Goal: Task Accomplishment & Management: Manage account settings

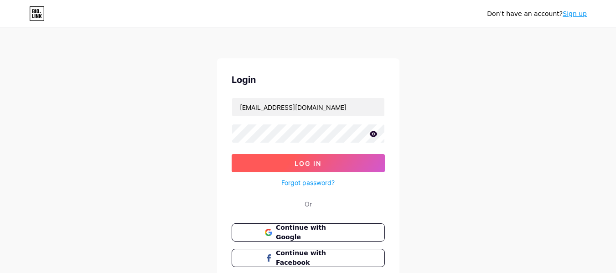
click at [306, 160] on span "Log In" at bounding box center [308, 164] width 27 height 8
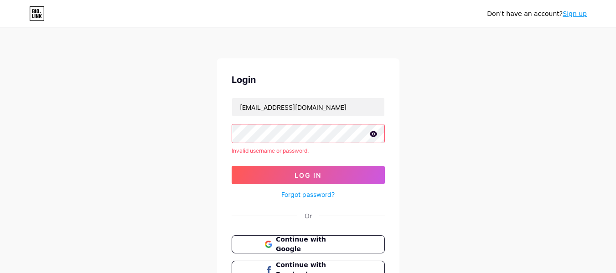
click at [372, 133] on icon at bounding box center [373, 134] width 8 height 6
click at [296, 107] on input "meedsininfo@gmail.com" at bounding box center [308, 107] width 152 height 18
click at [324, 107] on input "meedsininfo@gmail.com" at bounding box center [308, 107] width 152 height 18
click at [218, 134] on div "Login meedsininfo@gmail.com Invalid username or password. Log In Forgot passwor…" at bounding box center [308, 188] width 182 height 261
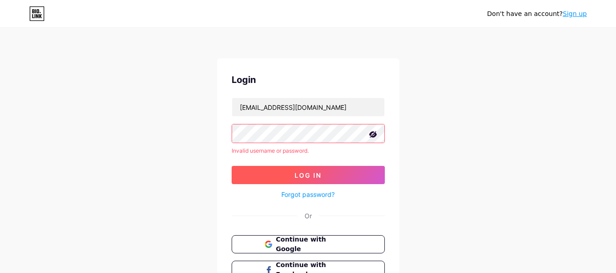
click at [344, 176] on button "Log In" at bounding box center [308, 175] width 153 height 18
click at [304, 176] on span "Log In" at bounding box center [308, 176] width 27 height 8
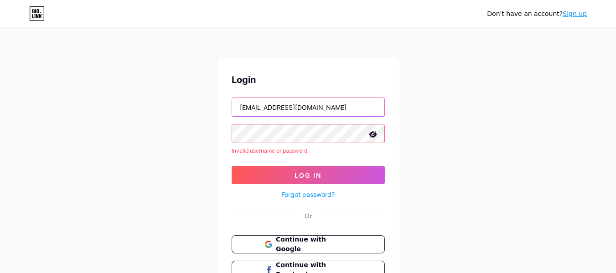
click at [297, 106] on input "meedsininfo@gmail.com" at bounding box center [308, 107] width 152 height 18
paste input "v011"
type input "[EMAIL_ADDRESS][DOMAIN_NAME]"
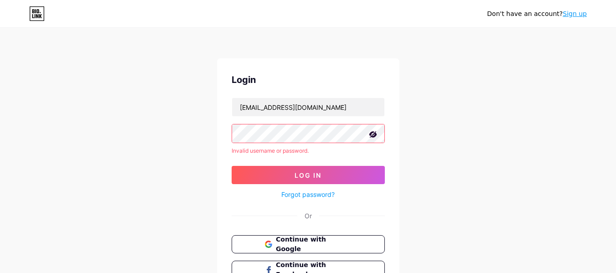
click at [213, 135] on div "Don't have an account? Sign up Login meedsv011@gmail.com Invalid username or pa…" at bounding box center [308, 174] width 616 height 348
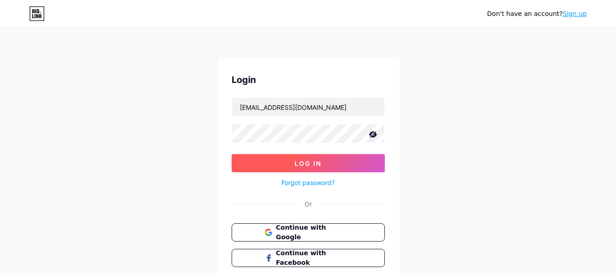
click at [285, 162] on button "Log In" at bounding box center [308, 163] width 153 height 18
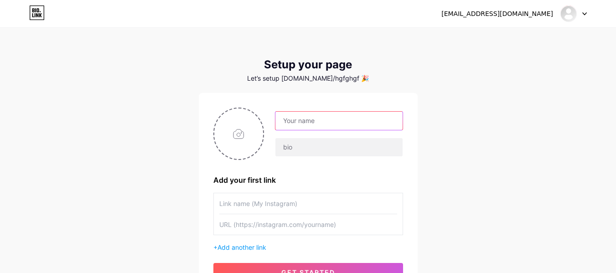
click at [323, 121] on input "text" at bounding box center [338, 121] width 127 height 18
paste input "Mentor Mustapha"
type input "Mentor Mustapha"
click at [232, 143] on input "file" at bounding box center [238, 134] width 49 height 51
type input "C:\fakepath\Black and Orange Modern Graphic Designer Facebook Profile Picture (…"
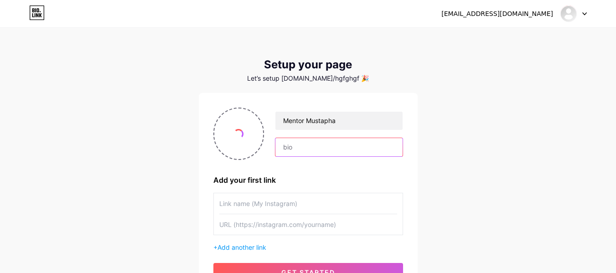
click at [309, 151] on input "text" at bounding box center [338, 147] width 127 height 18
paste input "Mentor Mustapha"
type input "Mentor Mustapha"
click at [244, 143] on input "file" at bounding box center [238, 134] width 49 height 51
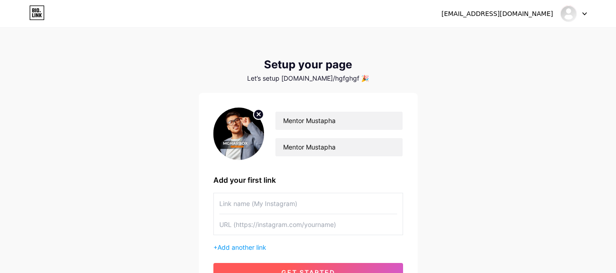
click at [339, 270] on button "get started" at bounding box center [308, 272] width 190 height 18
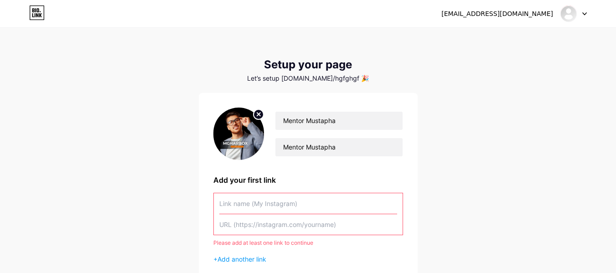
click at [475, 108] on div "meedsv011@gmail.com Dashboard Logout Setup your page Let’s setup bio.link/hgfgh…" at bounding box center [308, 168] width 616 height 337
click at [323, 153] on input "Mentor Mustapha" at bounding box center [338, 147] width 127 height 18
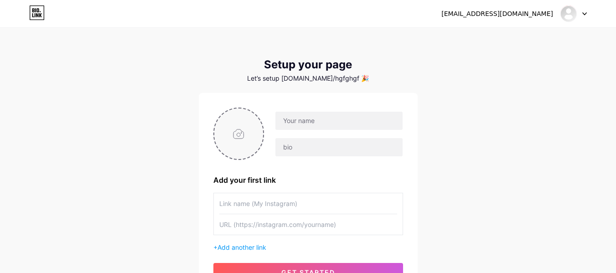
click at [243, 132] on input "file" at bounding box center [238, 134] width 49 height 51
type input "C:\fakepath\Black and Orange Modern Graphic Designer Facebook Profile Picture (…"
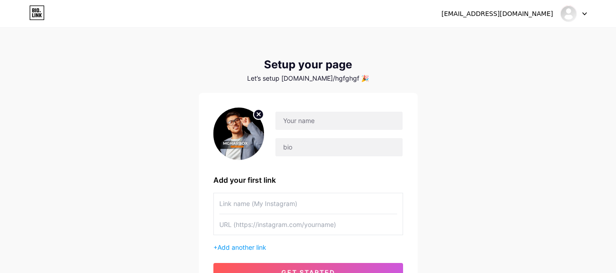
click at [463, 127] on div "[EMAIL_ADDRESS][DOMAIN_NAME] Dashboard Logout Setup your page Let’s setup [DOMA…" at bounding box center [308, 162] width 616 height 325
click at [332, 123] on input "text" at bounding box center [338, 121] width 127 height 18
drag, startPoint x: 332, startPoint y: 123, endPoint x: 289, endPoint y: 220, distance: 106.0
click at [289, 220] on input "text" at bounding box center [308, 224] width 178 height 21
paste input "[URL][DOMAIN_NAME]"
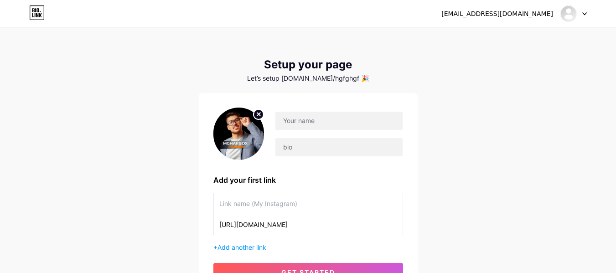
type input "[URL][DOMAIN_NAME]"
click at [288, 204] on input "text" at bounding box center [308, 203] width 178 height 21
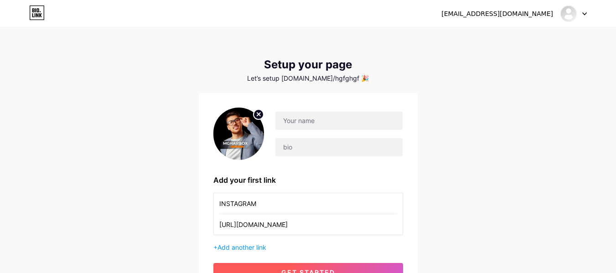
type input "INSTAGRAM"
click at [296, 271] on span "get started" at bounding box center [308, 273] width 54 height 8
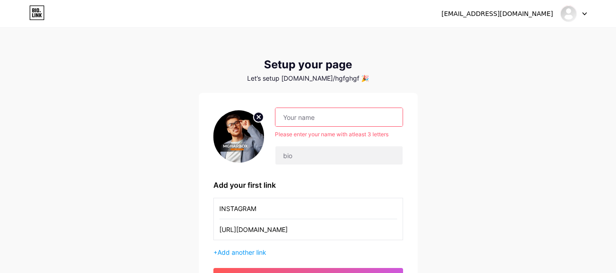
click at [300, 116] on input "text" at bounding box center [338, 117] width 127 height 18
paste input "Mentor Mustapha"
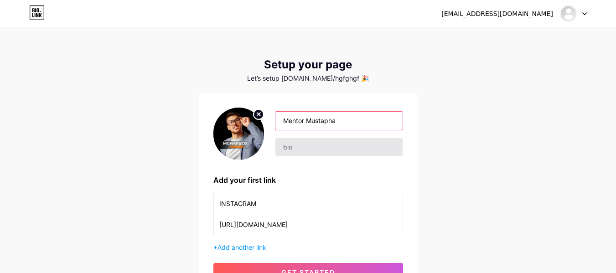
type input "Mentor Mustapha"
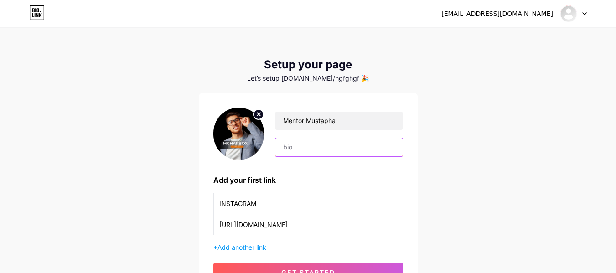
click at [304, 146] on input "text" at bounding box center [338, 147] width 127 height 18
click at [337, 148] on input "text" at bounding box center [338, 147] width 127 height 18
paste input "Mentor Mustapha"
type input "Mentor Mustapha"
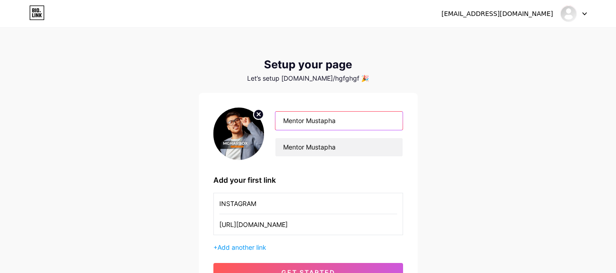
drag, startPoint x: 355, startPoint y: 122, endPoint x: 272, endPoint y: 124, distance: 83.5
click at [272, 124] on div "Mentor Mustapha Mentor Mustapha" at bounding box center [333, 134] width 139 height 46
type input "MGHARBOX"
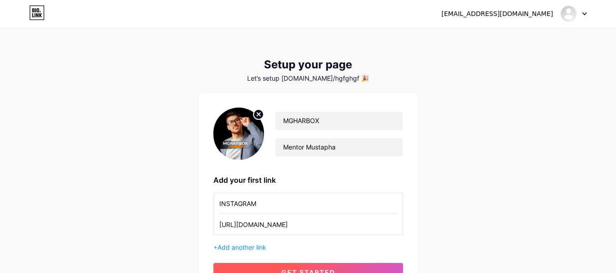
click at [344, 265] on button "get started" at bounding box center [308, 272] width 190 height 18
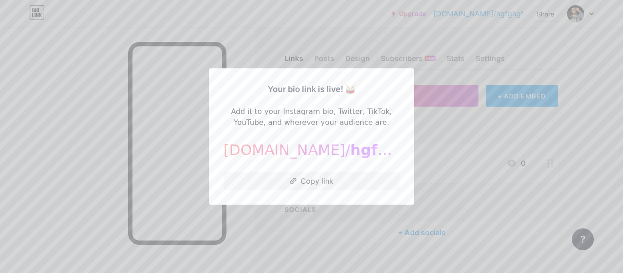
click at [444, 157] on div at bounding box center [311, 136] width 623 height 273
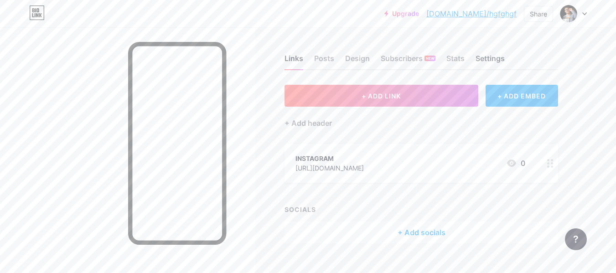
click at [494, 58] on div "Settings" at bounding box center [490, 61] width 29 height 16
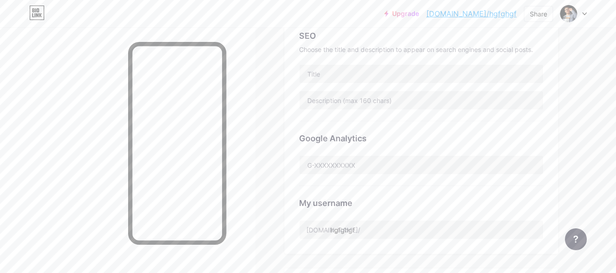
scroll to position [207, 0]
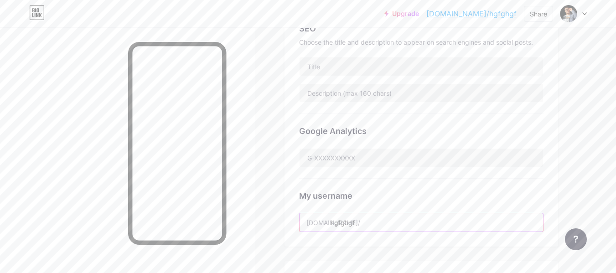
drag, startPoint x: 373, startPoint y: 226, endPoint x: 328, endPoint y: 238, distance: 46.2
click at [328, 238] on div "Preferred link This is an aesthetic choice. Both links are usable. [DOMAIN_NAME…" at bounding box center [422, 62] width 274 height 369
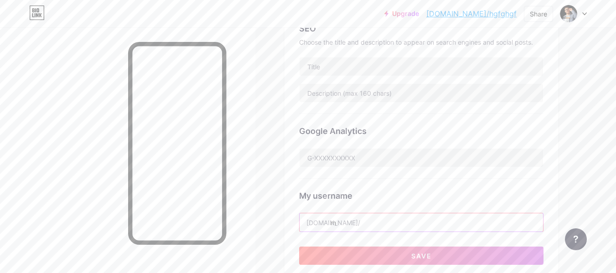
type input "M"
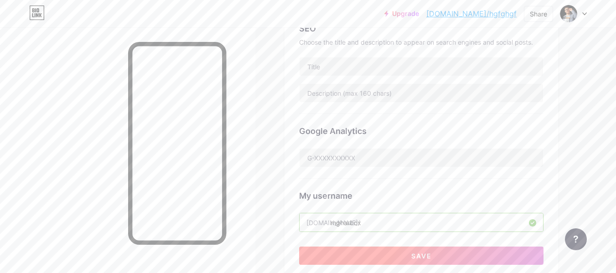
type input "mgharbox"
click at [395, 255] on button "Save" at bounding box center [421, 256] width 244 height 18
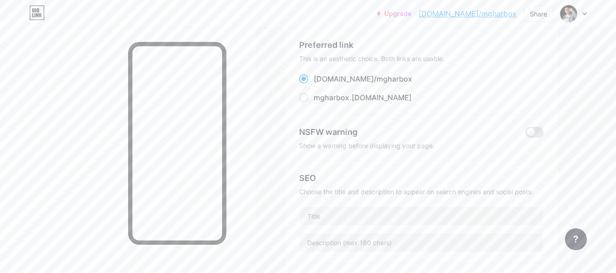
scroll to position [63, 0]
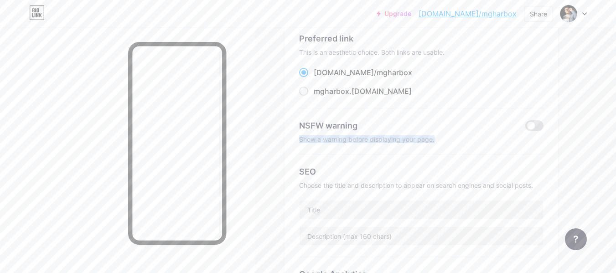
drag, startPoint x: 445, startPoint y: 140, endPoint x: 296, endPoint y: 135, distance: 149.7
click at [296, 135] on div "Preferred link This is an aesthetic choice. Both links are usable. [DOMAIN_NAME…" at bounding box center [422, 205] width 274 height 369
copy div "Show a warning before displaying your page."
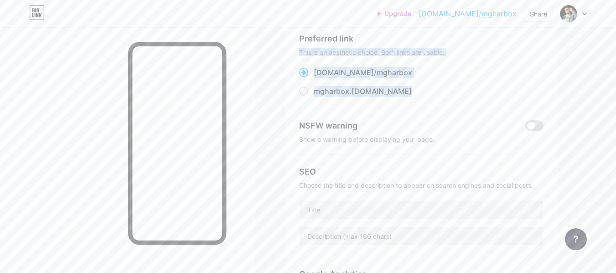
drag, startPoint x: 614, startPoint y: 85, endPoint x: 623, endPoint y: 33, distance: 53.2
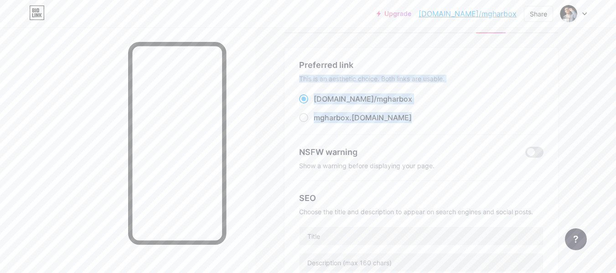
scroll to position [0, 0]
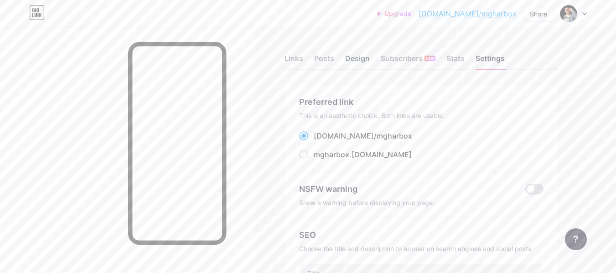
click at [354, 62] on div "Design" at bounding box center [357, 61] width 25 height 16
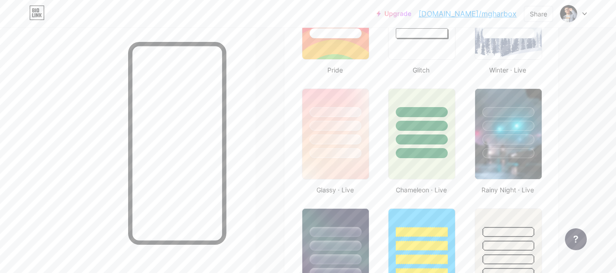
scroll to position [407, 0]
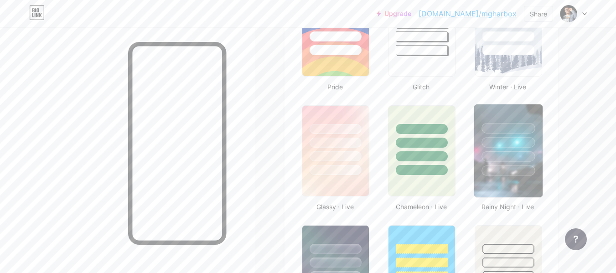
click at [522, 193] on img at bounding box center [508, 150] width 68 height 93
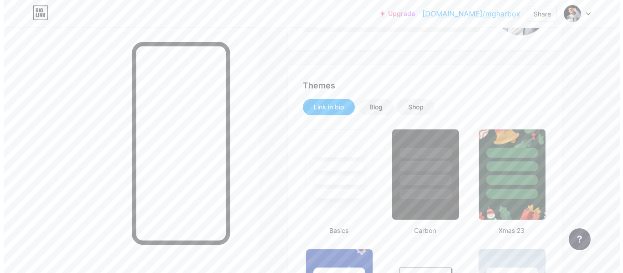
scroll to position [0, 0]
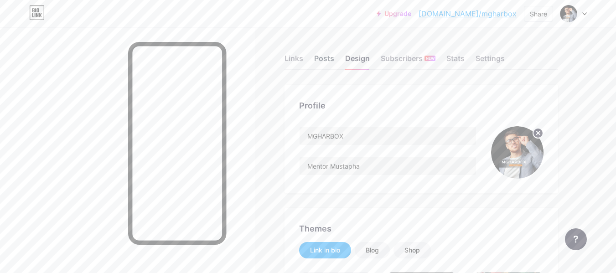
click at [329, 56] on div "Posts" at bounding box center [324, 61] width 20 height 16
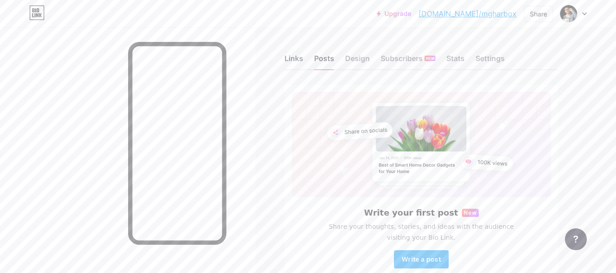
click at [297, 58] on div "Links" at bounding box center [294, 61] width 19 height 16
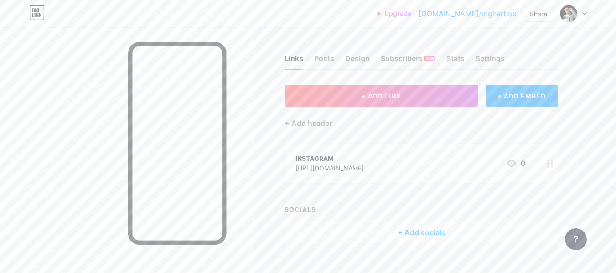
click at [560, 164] on div "Links Posts Design Subscribers NEW Stats Settings + ADD LINK + ADD EMBED + Add …" at bounding box center [298, 158] width 597 height 262
click at [549, 164] on icon at bounding box center [550, 163] width 6 height 9
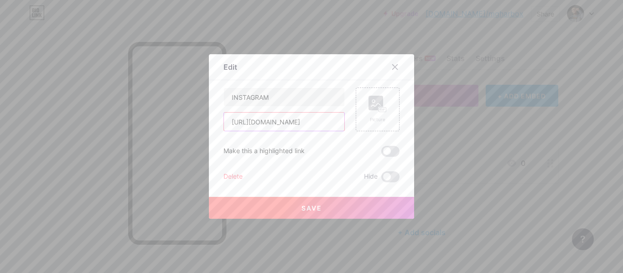
click at [310, 118] on input "[URL][DOMAIN_NAME]" at bounding box center [284, 122] width 120 height 18
paste input "/"
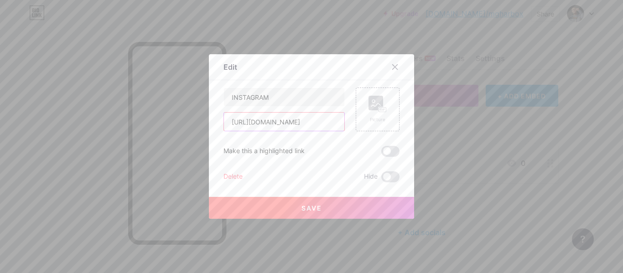
scroll to position [0, 13]
type input "[URL][DOMAIN_NAME]"
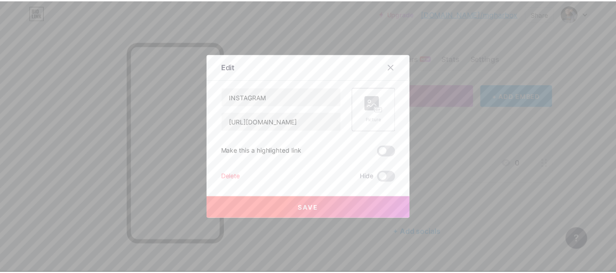
scroll to position [0, 0]
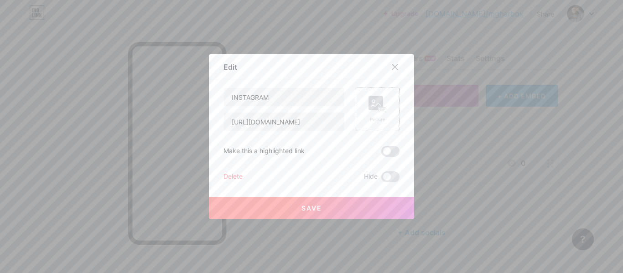
click at [374, 110] on rect at bounding box center [376, 103] width 15 height 15
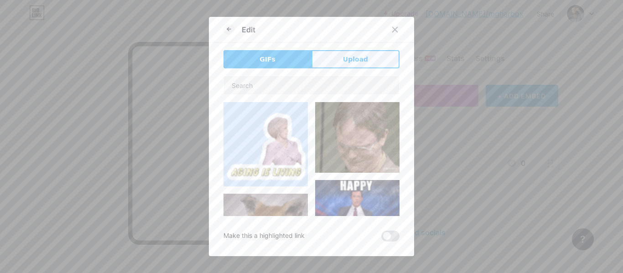
click at [354, 62] on span "Upload" at bounding box center [355, 60] width 25 height 10
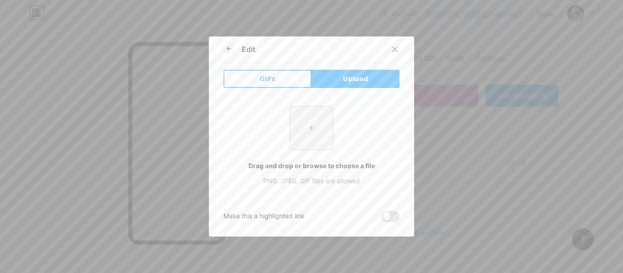
click at [314, 138] on input "file" at bounding box center [311, 128] width 43 height 43
click at [349, 82] on span "Upload" at bounding box center [355, 79] width 25 height 10
click at [359, 71] on button "Upload" at bounding box center [356, 79] width 88 height 18
click at [312, 117] on input "file" at bounding box center [311, 128] width 43 height 43
type input "C:\fakepath\66fc3cec142d82d7e94725fb_styled-instagram-icon-removebg-preview.png"
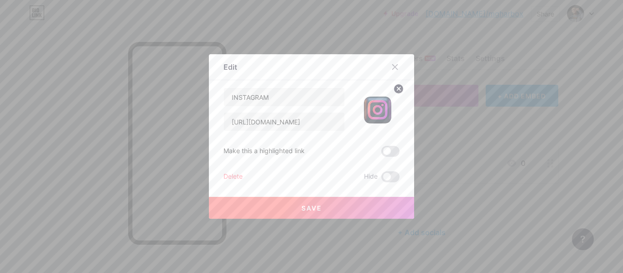
click at [322, 202] on button "Save" at bounding box center [311, 208] width 205 height 22
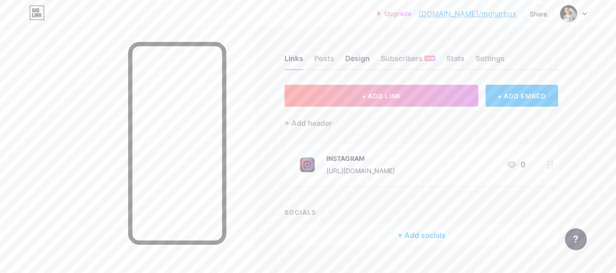
click at [356, 63] on div "Design" at bounding box center [357, 61] width 25 height 16
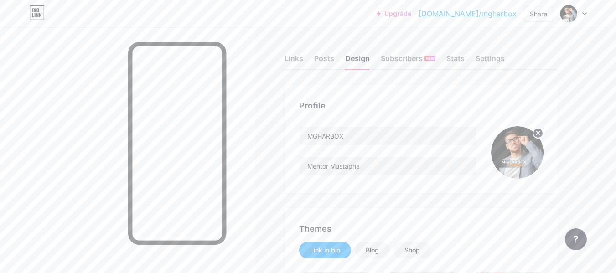
click at [537, 131] on icon at bounding box center [538, 132] width 3 height 3
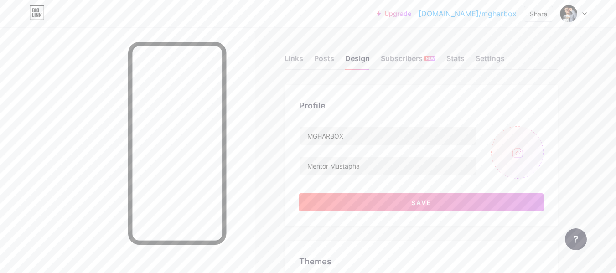
click at [520, 154] on input "file" at bounding box center [517, 152] width 52 height 52
type input "C:\fakepath\Yellow and Black Circles Arts and Crafts Creative Agency Logo.png"
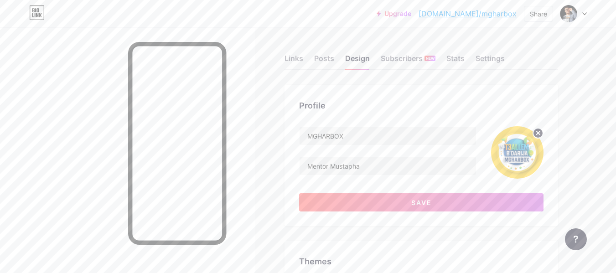
click at [538, 134] on icon at bounding box center [538, 132] width 3 height 3
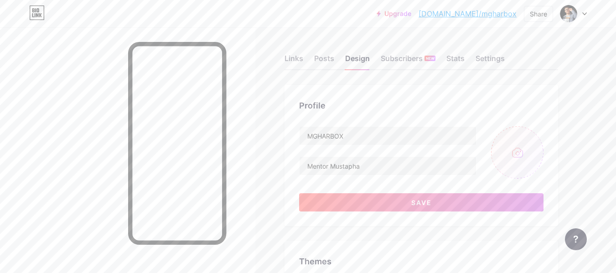
click at [520, 151] on input "file" at bounding box center [517, 152] width 52 height 52
type input "C:\fakepath\Yellow and Black Circles Arts and Crafts Creative Agency Logo.jpg"
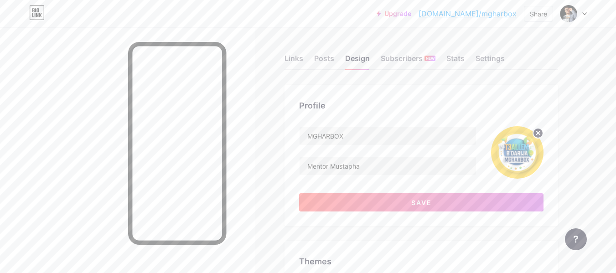
click at [507, 154] on img at bounding box center [517, 152] width 52 height 52
click at [493, 58] on div "Settings" at bounding box center [490, 61] width 29 height 16
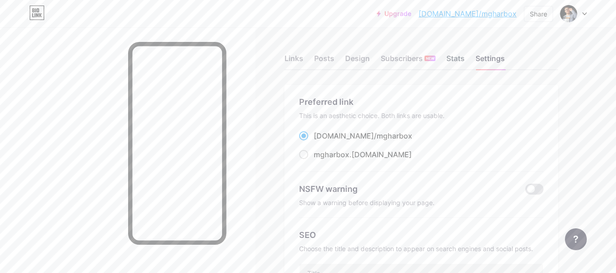
click at [451, 61] on div "Stats" at bounding box center [456, 61] width 18 height 16
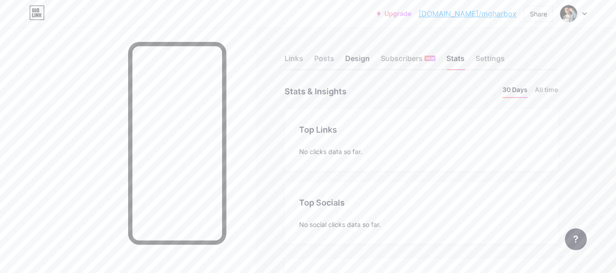
click at [355, 60] on div "Design" at bounding box center [357, 61] width 25 height 16
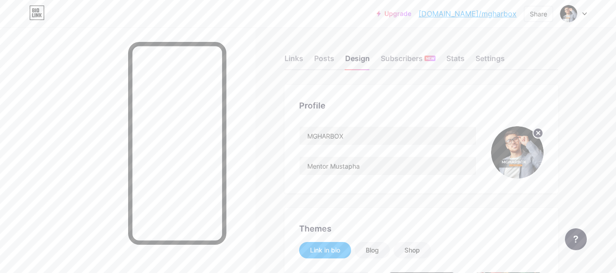
click at [537, 136] on circle at bounding box center [538, 133] width 10 height 10
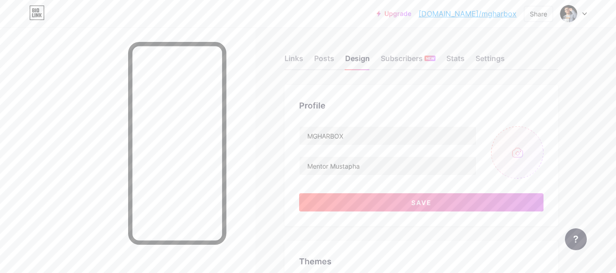
click at [522, 159] on input "file" at bounding box center [517, 152] width 52 height 52
type input "C:\fakepath\Yellow and Black Circles Arts and Crafts Creative Agency Logo.jpg"
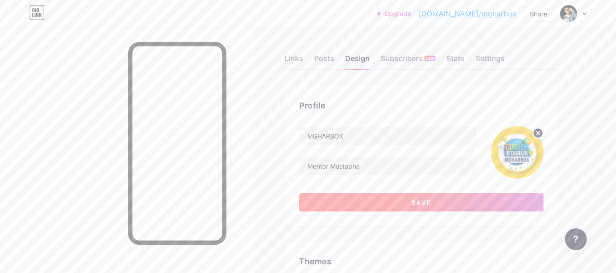
click at [459, 207] on button "Save" at bounding box center [421, 202] width 244 height 18
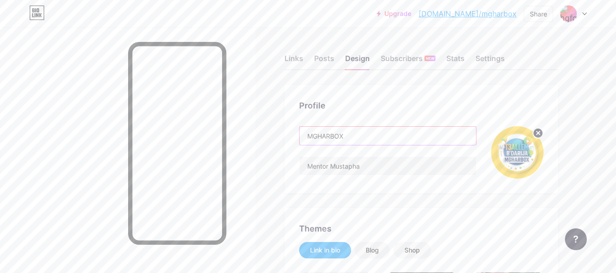
click at [355, 134] on input "MGHARBOX" at bounding box center [388, 136] width 177 height 18
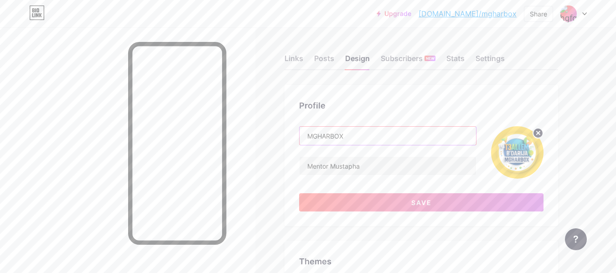
type input "MGHARBOX"
click at [540, 135] on circle at bounding box center [538, 133] width 10 height 10
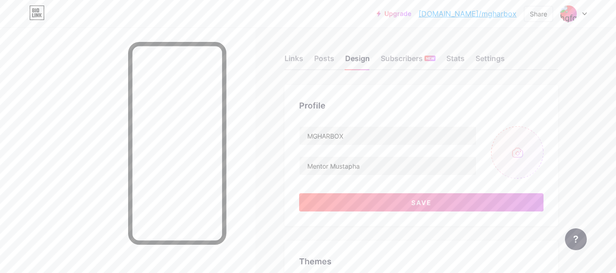
click at [516, 151] on input "file" at bounding box center [517, 152] width 52 height 52
type input "C:\fakepath\Yellow and Black Circles Arts and Crafts Creative Agency Logo (1).p…"
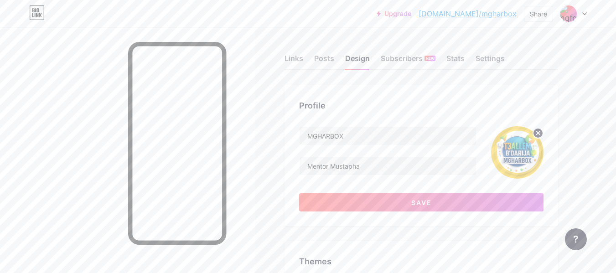
click at [534, 132] on circle at bounding box center [538, 133] width 10 height 10
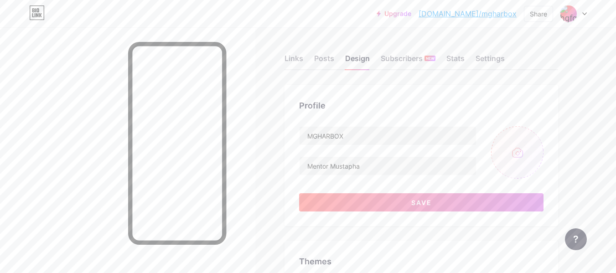
click at [516, 145] on input "file" at bounding box center [517, 152] width 52 height 52
type input "C:\fakepath\Yellow and Black Circles Arts and Crafts Creative Agency Logo (2).p…"
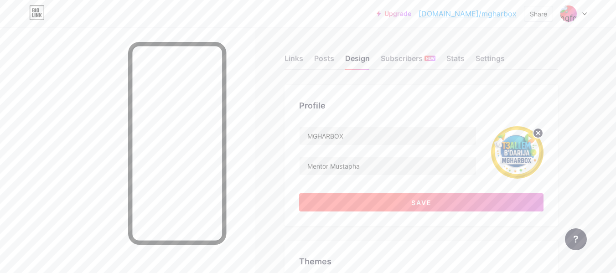
click at [459, 204] on button "Save" at bounding box center [421, 202] width 244 height 18
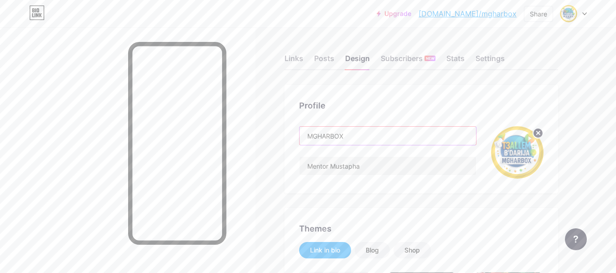
click at [364, 137] on input "MGHARBOX" at bounding box center [388, 136] width 177 height 18
click at [331, 134] on input "MGHARBOX" at bounding box center [388, 136] width 177 height 18
paste input "[PERSON_NAME]"
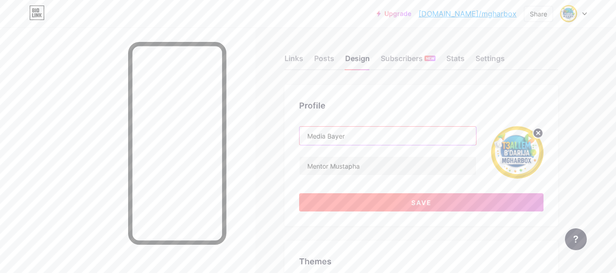
type input "Media Bayer"
click at [418, 208] on button "Save" at bounding box center [421, 202] width 244 height 18
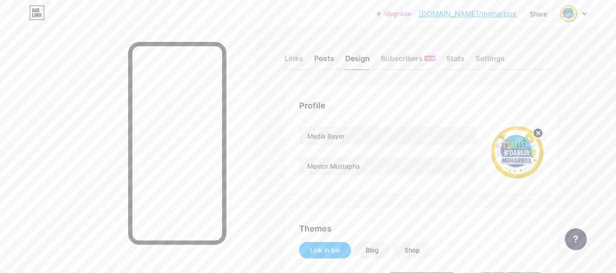
click at [325, 53] on div "Posts" at bounding box center [324, 61] width 20 height 16
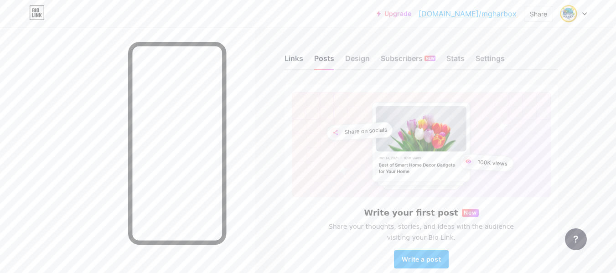
click at [294, 58] on div "Links" at bounding box center [294, 61] width 19 height 16
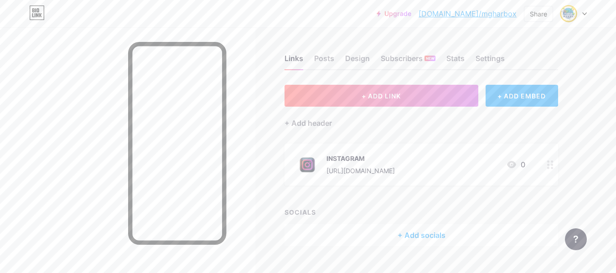
click at [303, 211] on div "SOCIALS" at bounding box center [422, 213] width 274 height 10
click at [420, 238] on div "+ Add socials" at bounding box center [422, 235] width 274 height 22
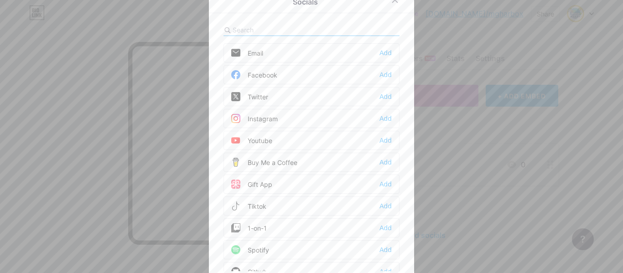
scroll to position [13, 0]
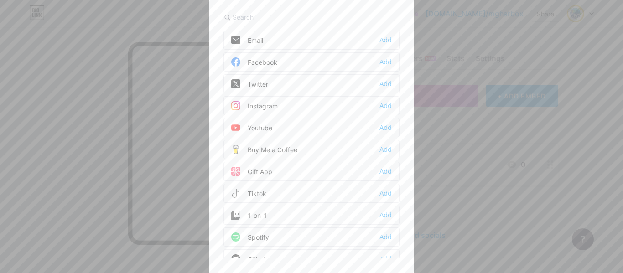
click at [402, 223] on div "Socials Email Add Facebook Add Twitter Add Instagram Add Youtube Add Buy Me a C…" at bounding box center [311, 123] width 205 height 299
drag, startPoint x: 402, startPoint y: 223, endPoint x: 344, endPoint y: 289, distance: 87.6
click at [344, 273] on html "Upgrade [DOMAIN_NAME]/mgharb... [DOMAIN_NAME]/mgharbox Share Switch accounts Me…" at bounding box center [311, 146] width 623 height 292
click at [405, 222] on div "Socials Email Add Facebook Add Twitter Add Instagram Add Youtube Add Buy Me a C…" at bounding box center [311, 123] width 205 height 299
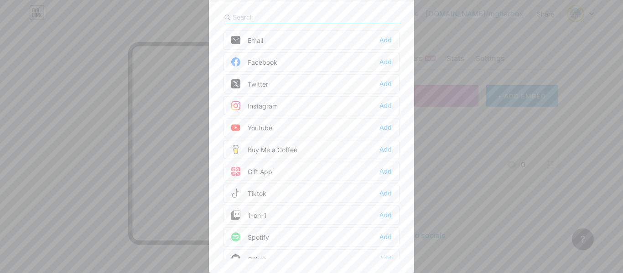
drag, startPoint x: 405, startPoint y: 222, endPoint x: 353, endPoint y: 259, distance: 63.0
click at [353, 259] on div "Socials Email Add Facebook Add Twitter Add Instagram Add Youtube Add Buy Me a C…" at bounding box center [311, 123] width 205 height 299
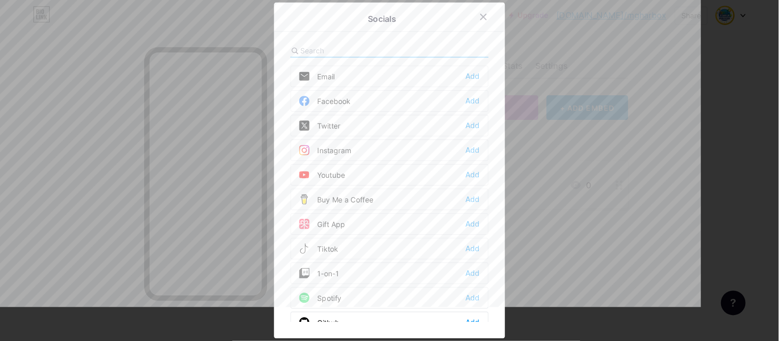
scroll to position [0, 0]
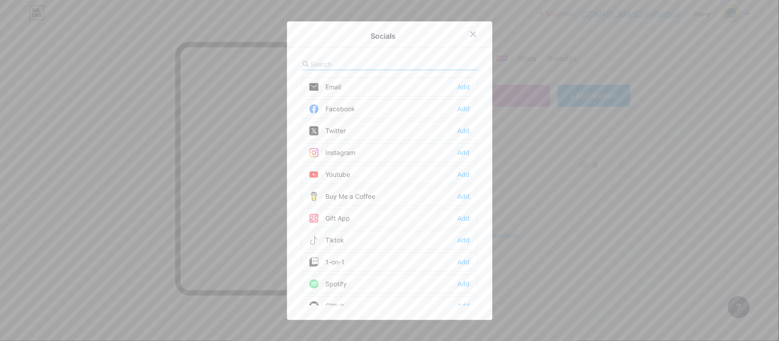
drag, startPoint x: 586, startPoint y: 33, endPoint x: 475, endPoint y: 316, distance: 303.7
click at [475, 273] on div "Socials Email Add Facebook Add Twitter Add Instagram Add Youtube Add Buy Me a C…" at bounding box center [389, 170] width 205 height 299
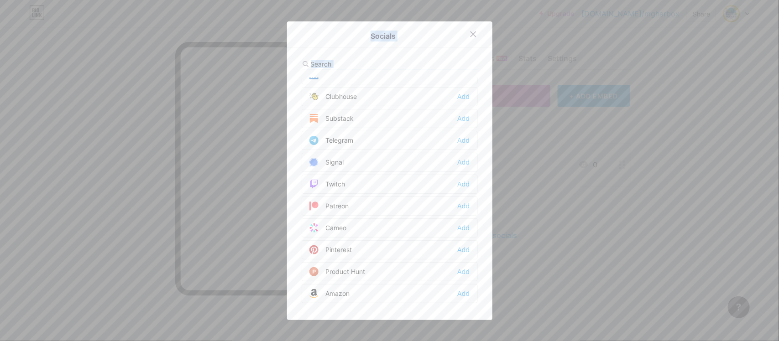
scroll to position [833, 0]
drag, startPoint x: 420, startPoint y: 287, endPoint x: 429, endPoint y: 299, distance: 15.0
click at [429, 273] on div "Email Add Facebook Add Twitter Add Instagram Add Youtube Add Buy Me a Coffee Ad…" at bounding box center [389, 192] width 176 height 228
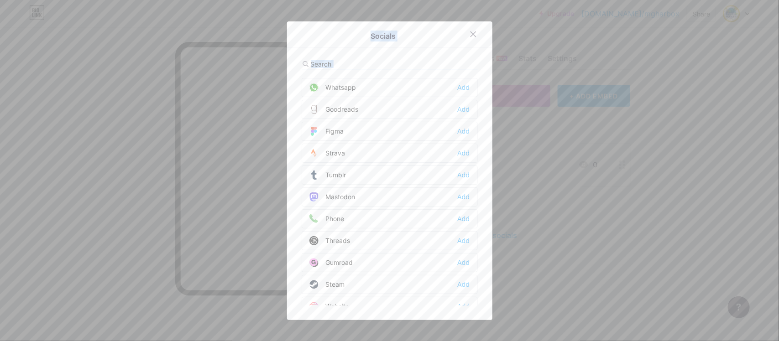
scroll to position [765, 0]
click at [459, 115] on div "Add" at bounding box center [463, 110] width 12 height 9
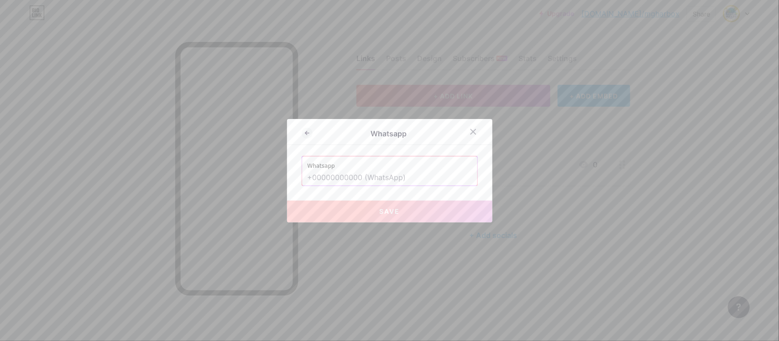
click at [400, 180] on input "text" at bounding box center [389, 178] width 164 height 16
click at [338, 178] on input "text" at bounding box center [389, 178] width 164 height 16
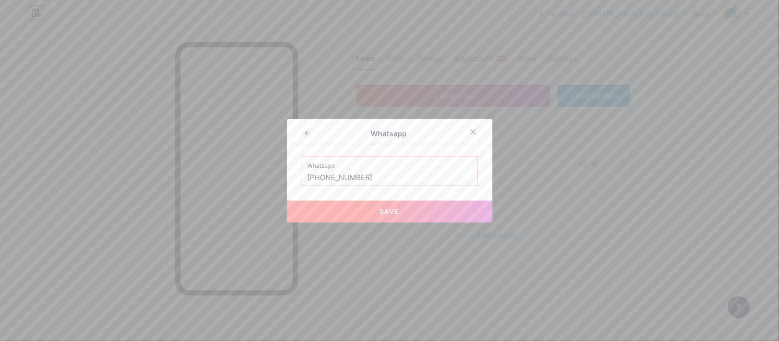
click at [346, 179] on input "[PHONE_NUMBER]" at bounding box center [389, 178] width 164 height 16
click at [379, 211] on span "Save" at bounding box center [389, 212] width 21 height 8
type input "[URL][DOMAIN_NAME][PHONE_NUMBER]"
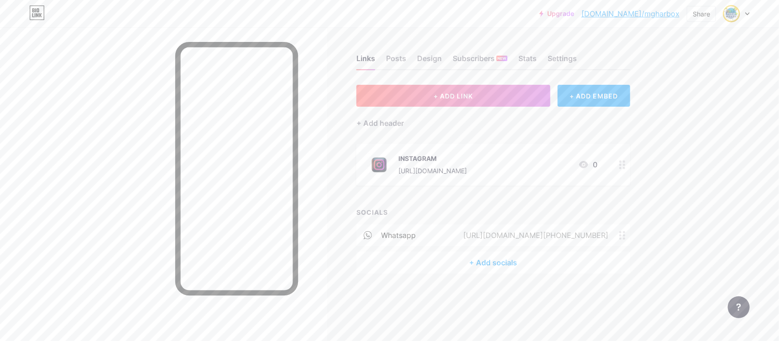
click at [616, 10] on link "[DOMAIN_NAME]/mgharbox" at bounding box center [630, 13] width 98 height 11
click at [503, 263] on div "+ Add socials" at bounding box center [493, 263] width 274 height 22
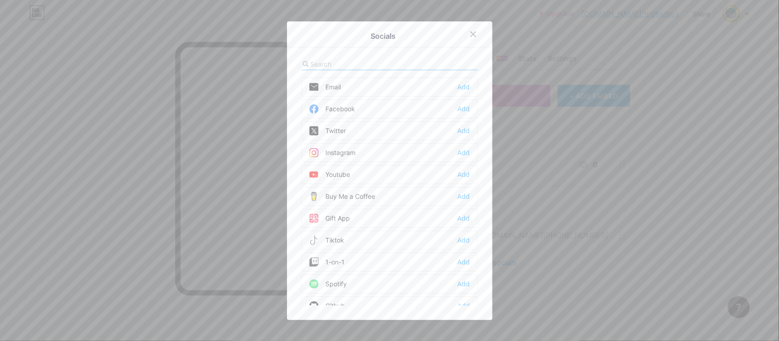
click at [366, 153] on div "Instagram Add" at bounding box center [389, 152] width 176 height 19
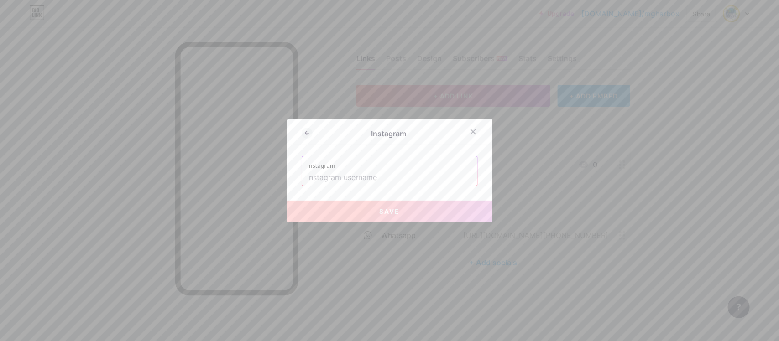
click at [368, 174] on input "text" at bounding box center [389, 178] width 164 height 16
paste input "[URL][DOMAIN_NAME]"
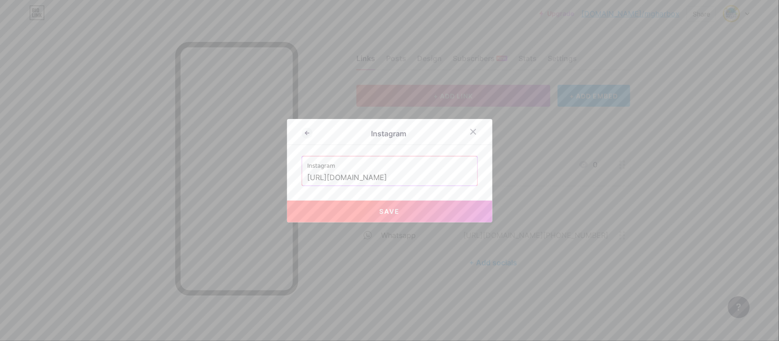
click at [415, 204] on button "Save" at bounding box center [389, 212] width 205 height 22
type input "[URL][DOMAIN_NAME][DOMAIN_NAME]"
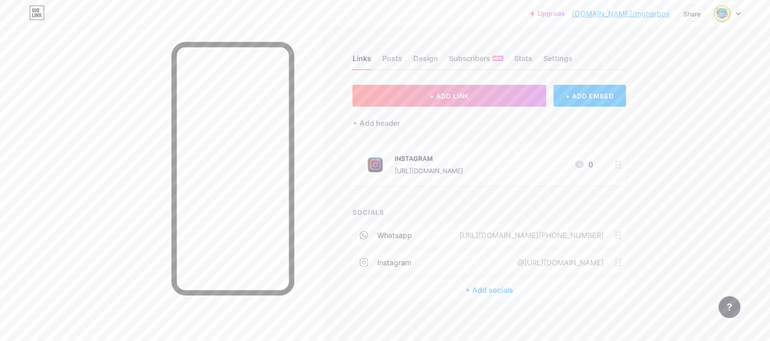
click at [490, 273] on div "+ Add socials" at bounding box center [490, 290] width 274 height 22
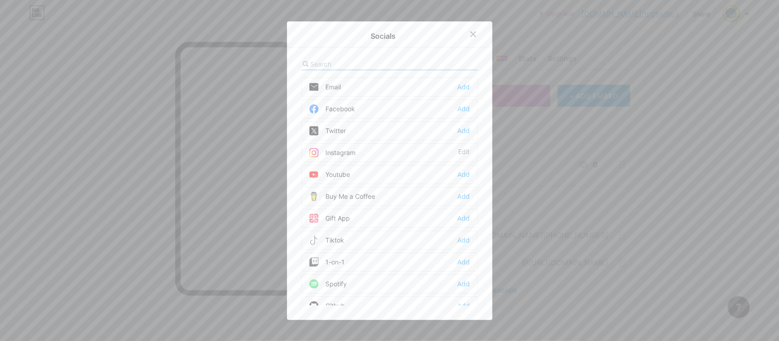
click at [375, 110] on div "Facebook Add" at bounding box center [389, 108] width 176 height 19
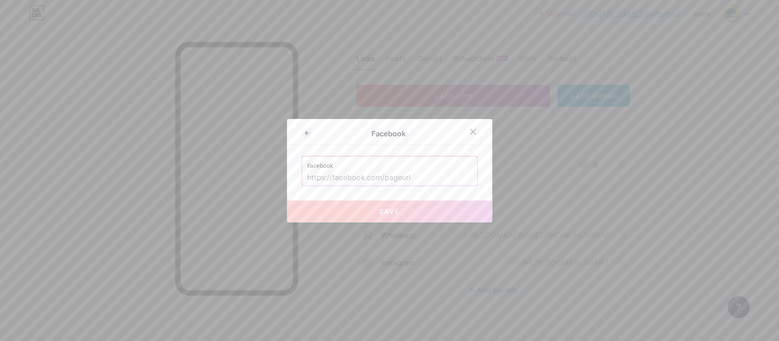
click at [372, 182] on input "text" at bounding box center [389, 178] width 164 height 16
paste input "[URL][DOMAIN_NAME]"
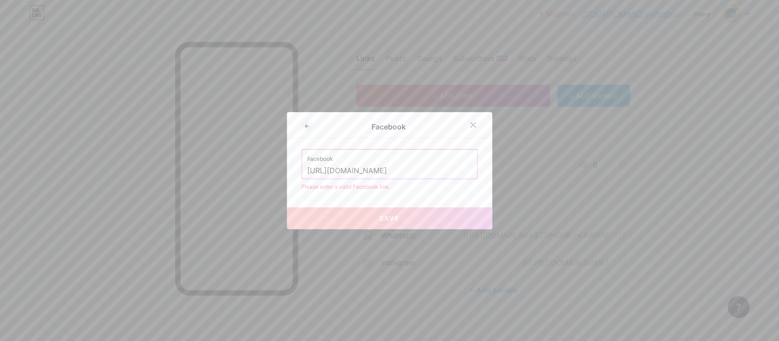
type input "[URL][DOMAIN_NAME]"
click at [385, 178] on input "[URL][DOMAIN_NAME]" at bounding box center [389, 171] width 164 height 16
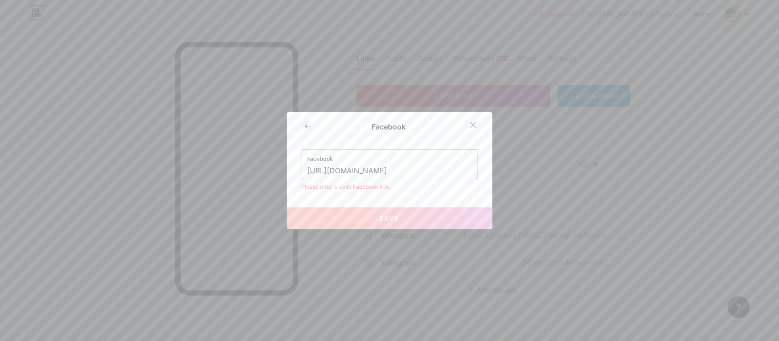
click at [385, 178] on input "[URL][DOMAIN_NAME]" at bounding box center [389, 171] width 164 height 16
drag, startPoint x: 385, startPoint y: 178, endPoint x: 384, endPoint y: 173, distance: 4.8
click at [384, 173] on input "text" at bounding box center [389, 171] width 164 height 16
paste input "[URL][DOMAIN_NAME]"
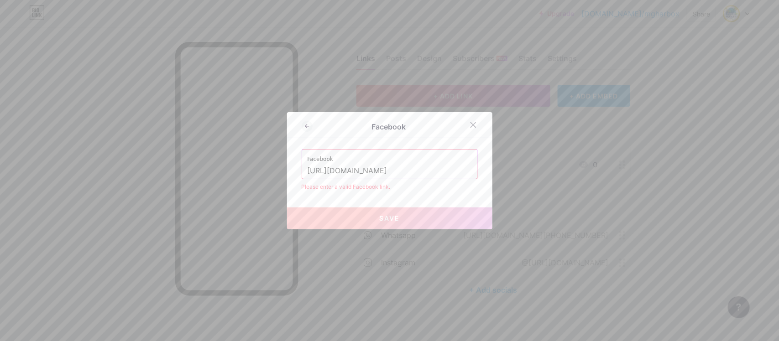
click at [391, 171] on input "[URL][DOMAIN_NAME]" at bounding box center [389, 171] width 164 height 16
paste input "eople/Mentor-Mustapha/"
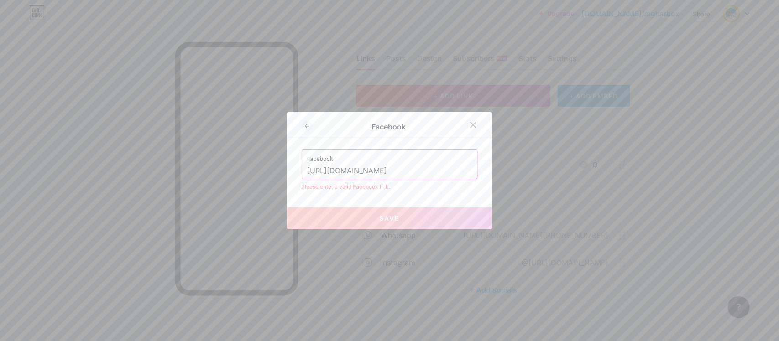
click at [423, 192] on div "Facebook Facebook [URL][DOMAIN_NAME] Please enter a valid Facebook link. Save" at bounding box center [389, 170] width 205 height 117
click at [439, 185] on div "Please enter a valid Facebook link." at bounding box center [389, 187] width 176 height 8
drag, startPoint x: 345, startPoint y: 170, endPoint x: 327, endPoint y: 170, distance: 17.8
click at [327, 170] on input "[URL][DOMAIN_NAME]" at bounding box center [389, 171] width 164 height 16
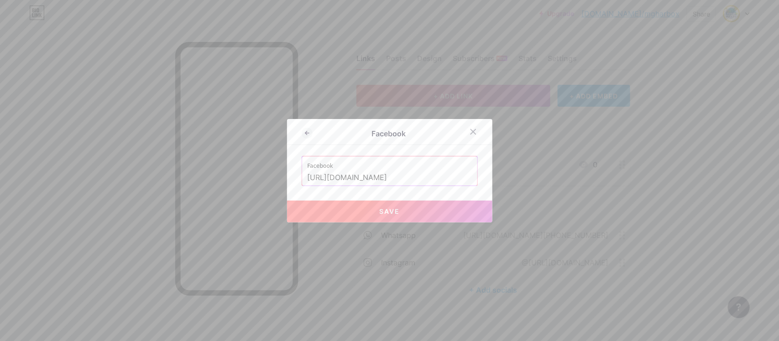
type input "[URL][DOMAIN_NAME]"
click at [423, 207] on button "Save" at bounding box center [389, 212] width 205 height 22
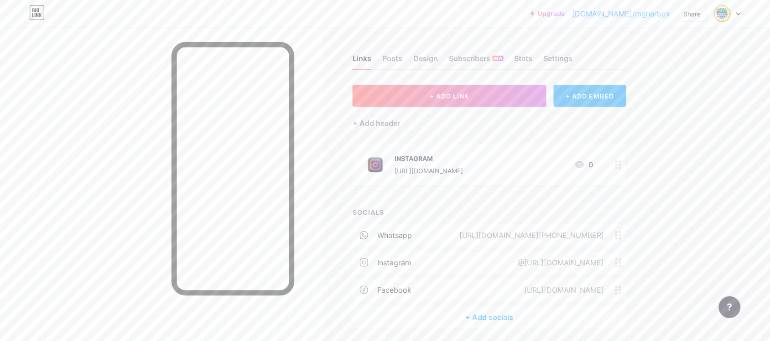
click at [510, 273] on div "[URL][DOMAIN_NAME]" at bounding box center [562, 290] width 105 height 11
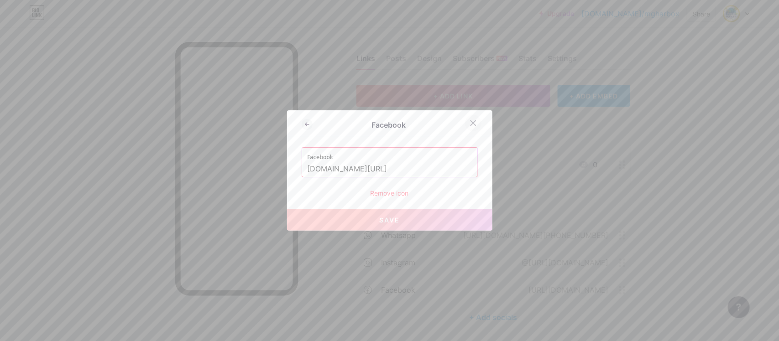
click at [470, 119] on div at bounding box center [473, 123] width 16 height 16
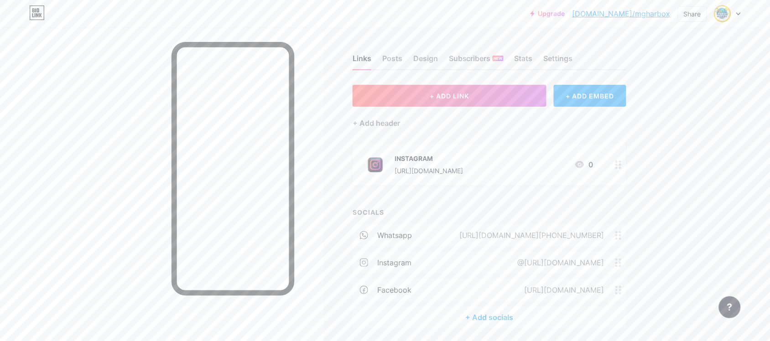
click at [616, 273] on circle at bounding box center [616, 293] width 2 height 2
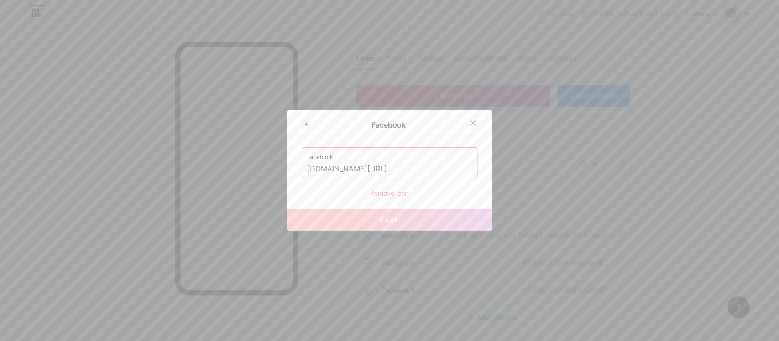
click at [404, 169] on input "[DOMAIN_NAME][URL]" at bounding box center [389, 169] width 164 height 16
paste input "[URL][DOMAIN_NAME]"
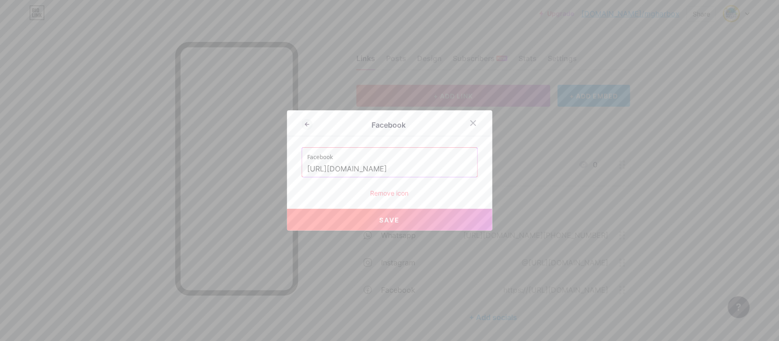
scroll to position [0, 45]
type input "[URL][DOMAIN_NAME]"
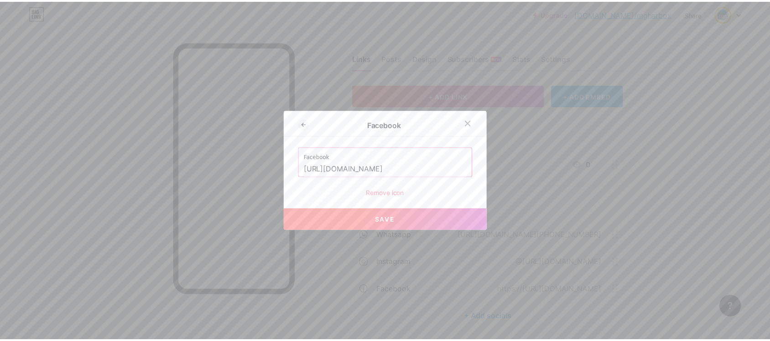
scroll to position [0, 0]
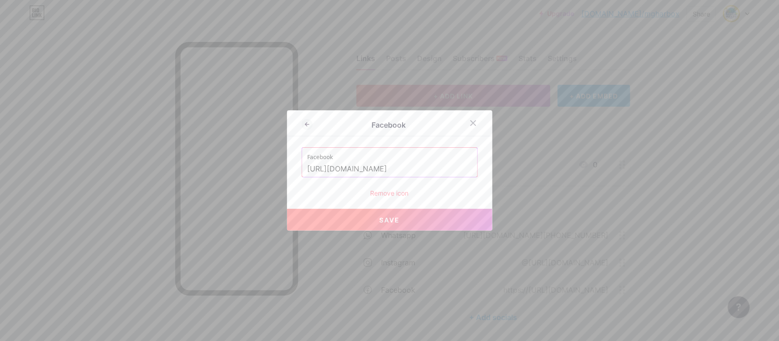
click at [405, 223] on button "Save" at bounding box center [389, 220] width 205 height 22
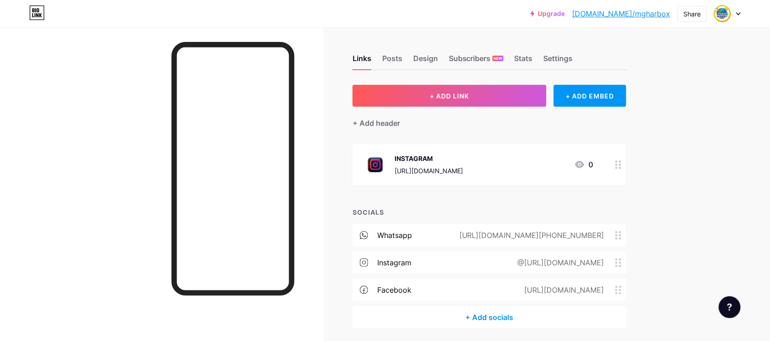
click at [629, 16] on link "[DOMAIN_NAME]/mgharbox" at bounding box center [621, 13] width 98 height 11
